Goal: Find specific page/section: Find specific page/section

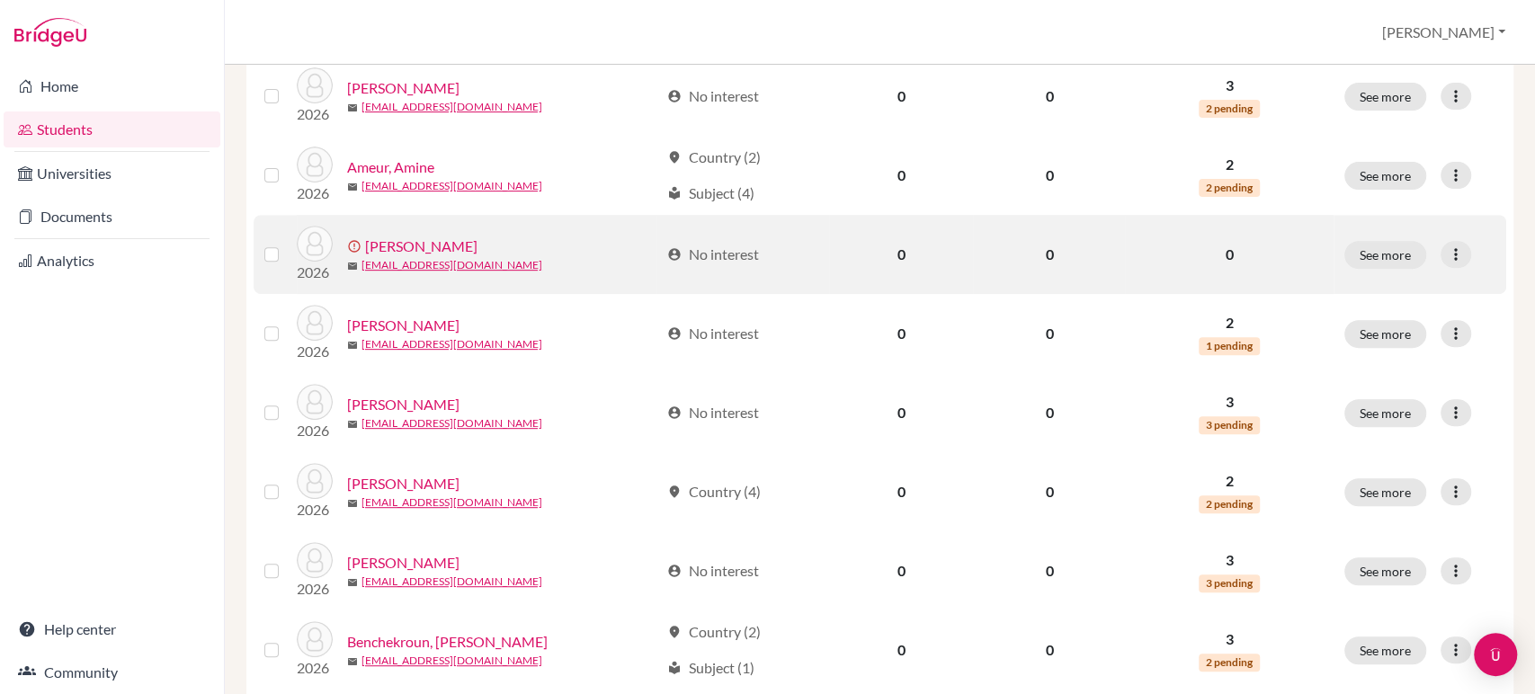
scroll to position [499, 0]
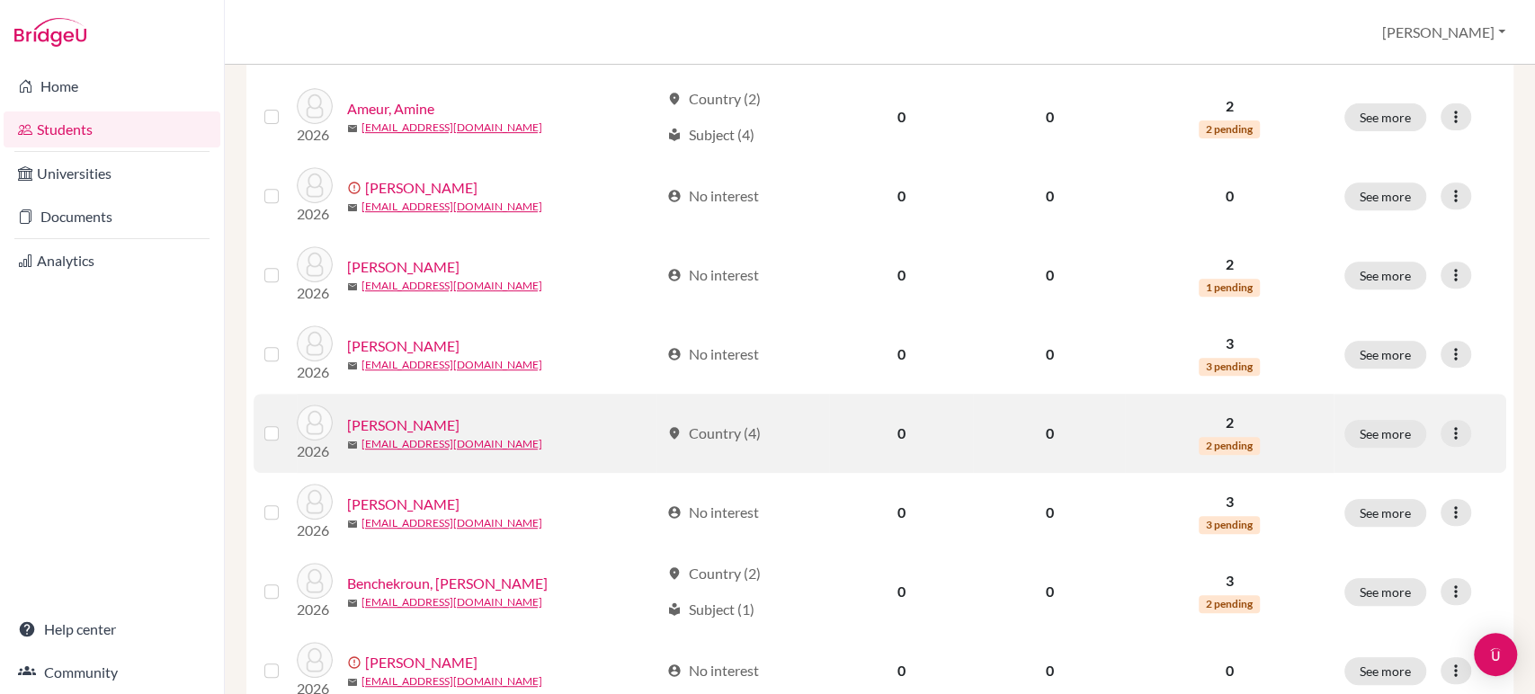
click at [396, 418] on link "[PERSON_NAME]" at bounding box center [403, 426] width 112 height 22
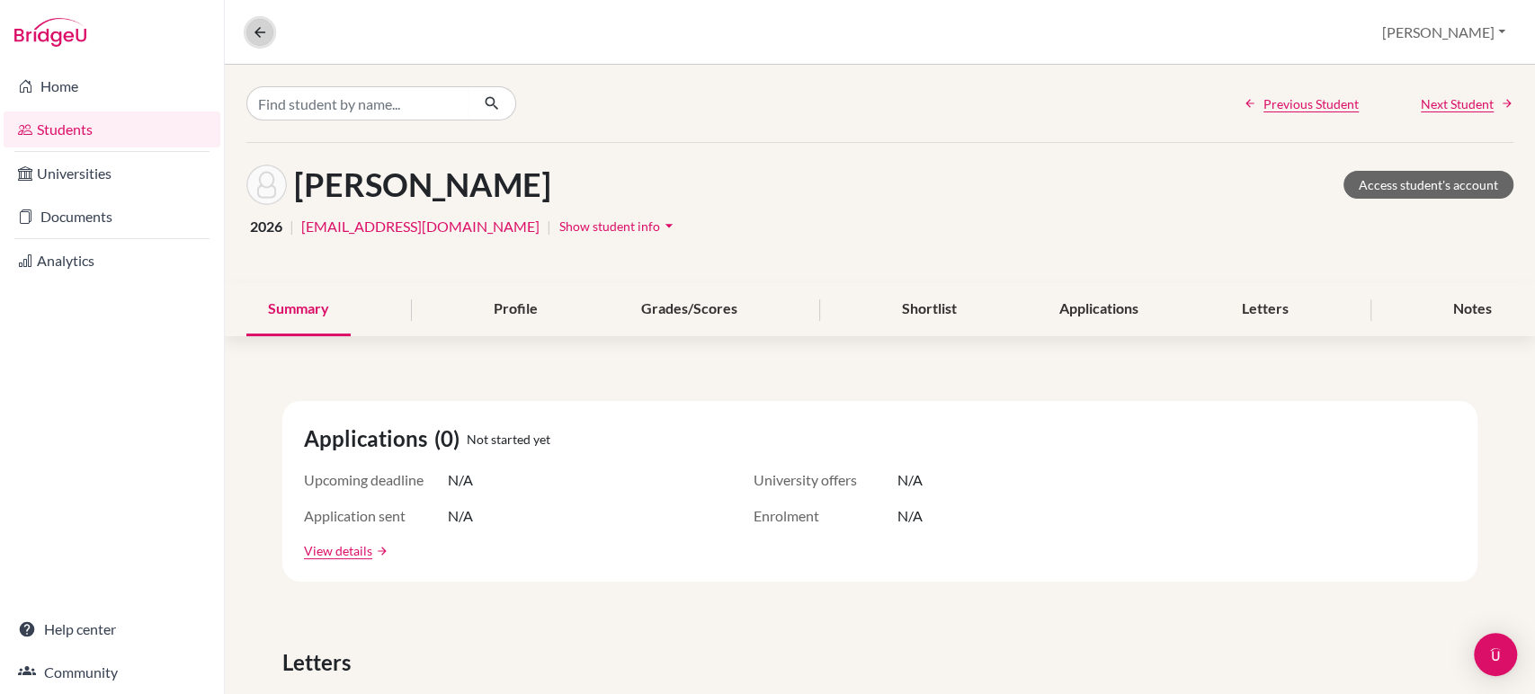
click at [258, 25] on icon at bounding box center [260, 32] width 16 height 16
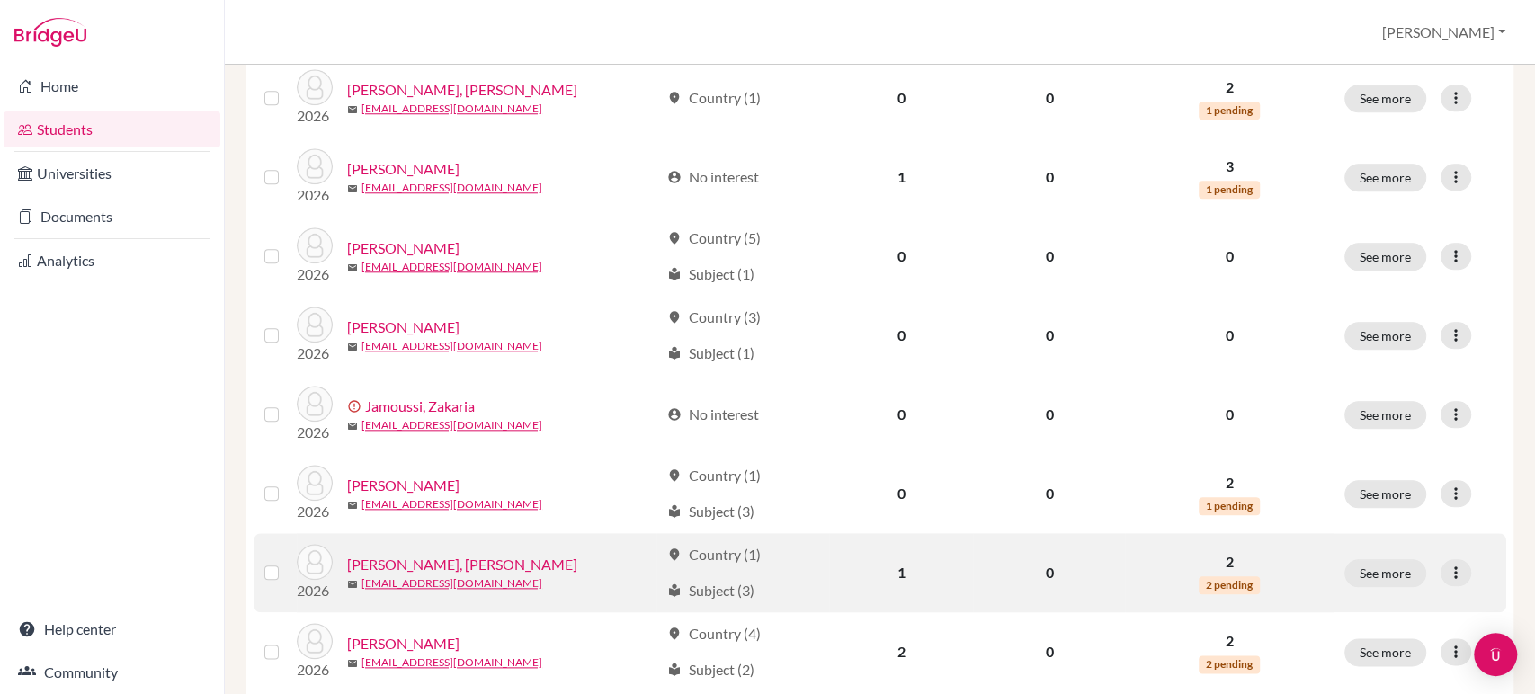
scroll to position [1199, 0]
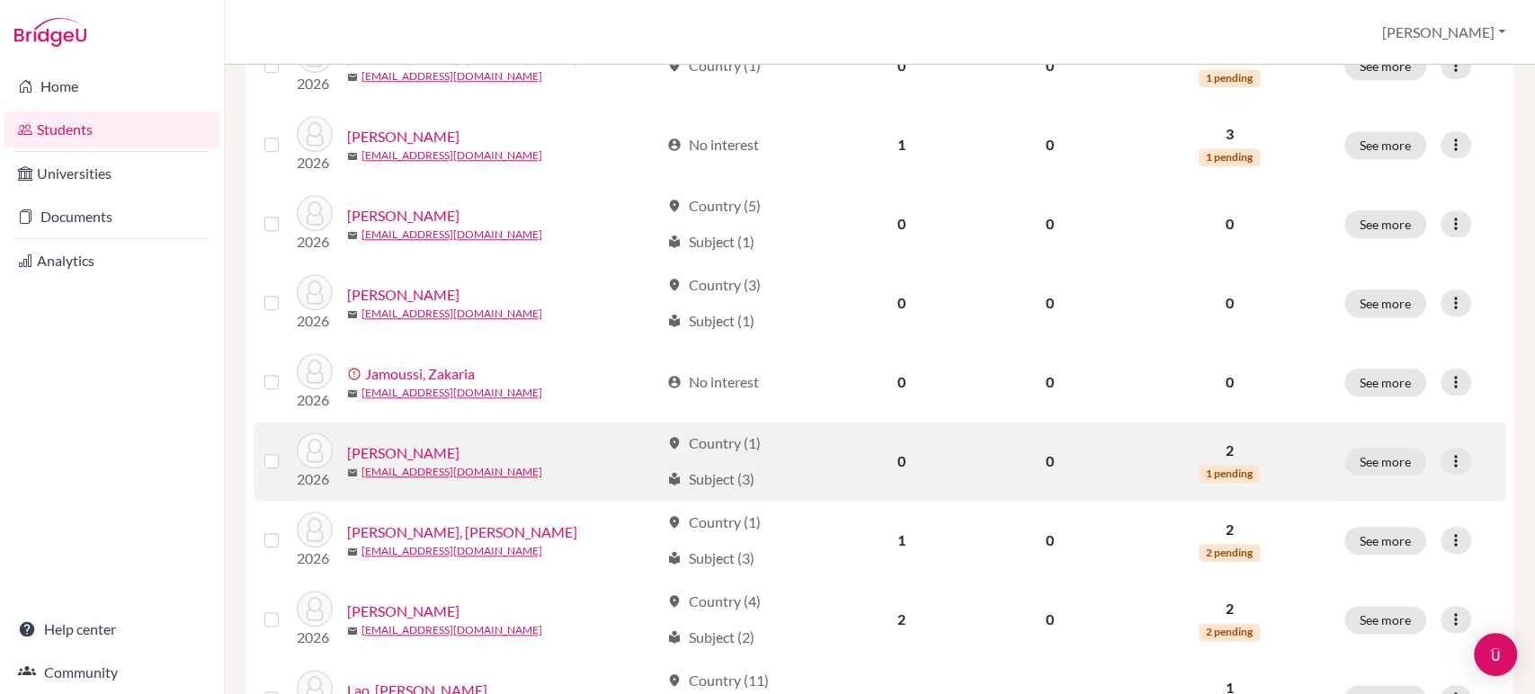
click at [419, 451] on link "[PERSON_NAME]" at bounding box center [403, 453] width 112 height 22
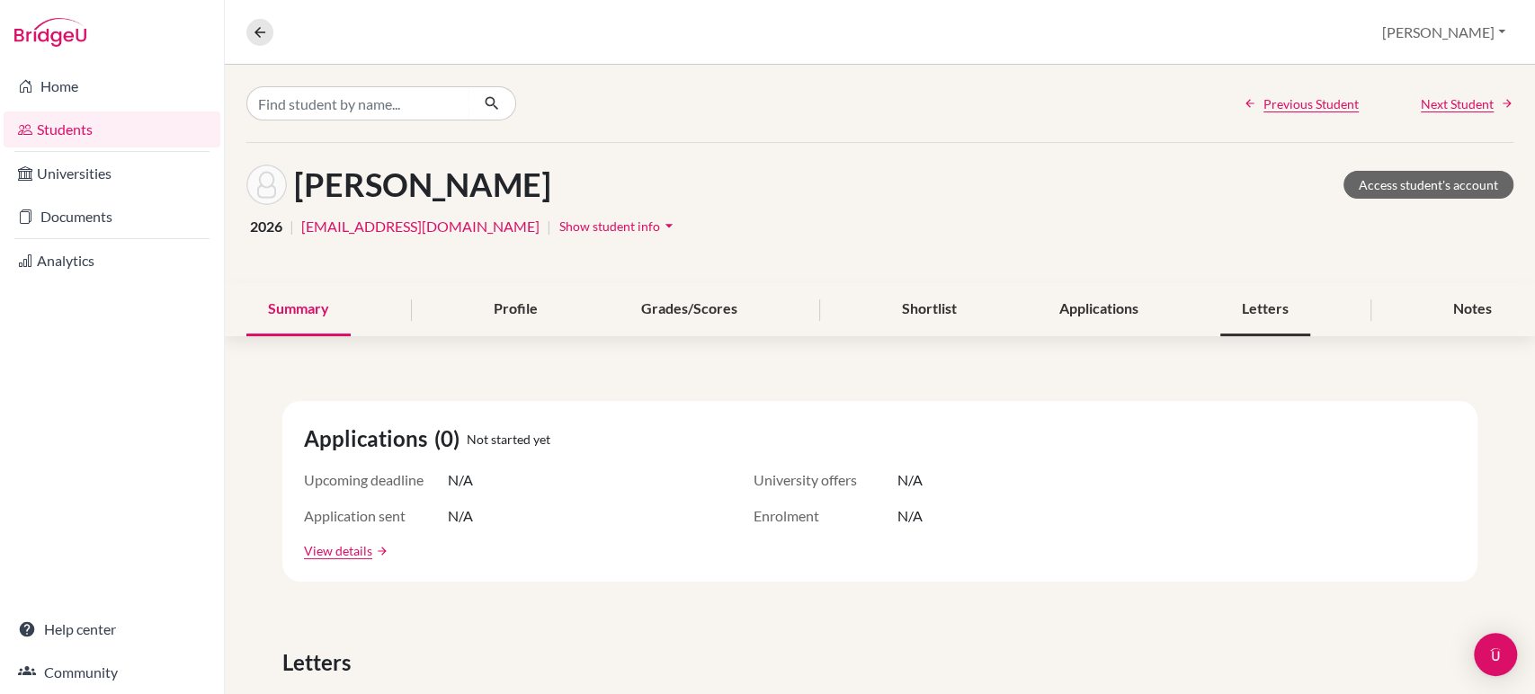
click at [1266, 316] on div "Letters" at bounding box center [1265, 309] width 90 height 53
